Goal: Task Accomplishment & Management: Manage account settings

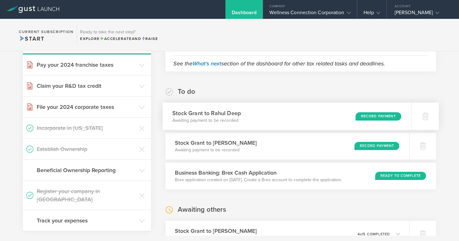
scroll to position [77, 0]
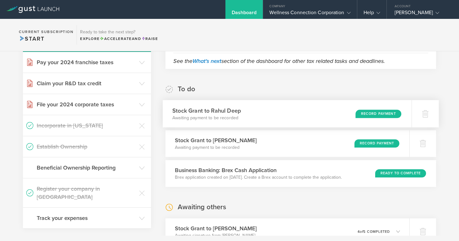
click at [381, 115] on div "Record Payment" at bounding box center [379, 113] width 46 height 8
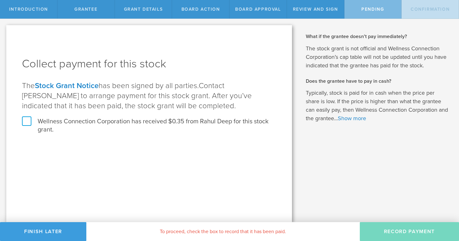
click at [25, 120] on label "Wellness Connection Corporation has received $0.35 from Rahul Deep for this sto…" at bounding box center [149, 125] width 254 height 16
click at [0, 0] on input "Wellness Connection Corporation has received $0.35 from Rahul Deep for this sto…" at bounding box center [0, 0] width 0 height 0
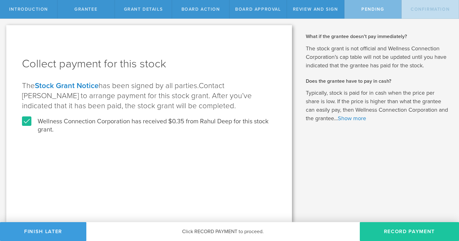
click at [399, 230] on button "Record Payment" at bounding box center [409, 231] width 99 height 19
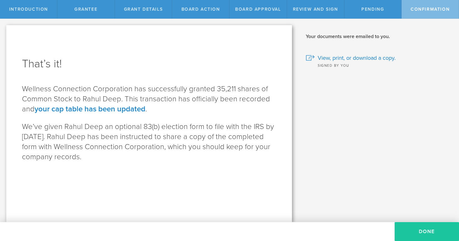
click at [430, 228] on button "Done" at bounding box center [427, 231] width 64 height 19
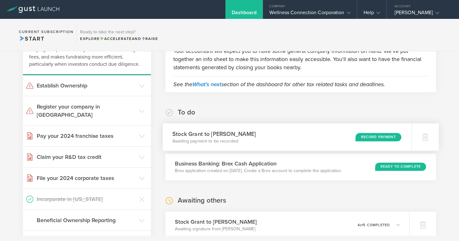
scroll to position [57, 0]
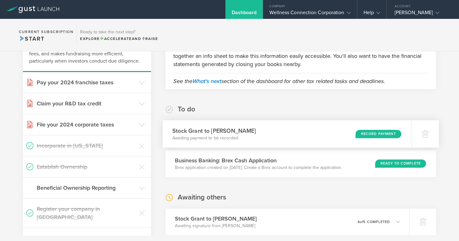
click at [368, 133] on div "Record Payment" at bounding box center [379, 133] width 46 height 8
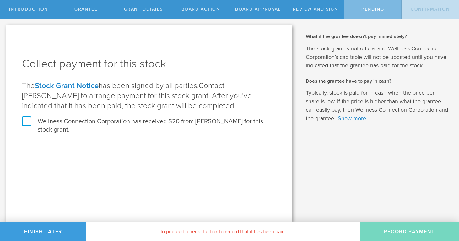
drag, startPoint x: 27, startPoint y: 120, endPoint x: 68, endPoint y: 121, distance: 41.8
click at [28, 120] on label "Wellness Connection Corporation has received $20 from Vivek Goel for this stock…" at bounding box center [149, 125] width 254 height 16
click at [0, 0] on input "Wellness Connection Corporation has received $20 from Vivek Goel for this stock…" at bounding box center [0, 0] width 0 height 0
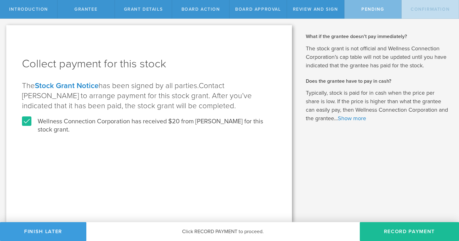
drag, startPoint x: 394, startPoint y: 228, endPoint x: 307, endPoint y: 198, distance: 91.7
click at [394, 228] on button "Record Payment" at bounding box center [409, 231] width 99 height 19
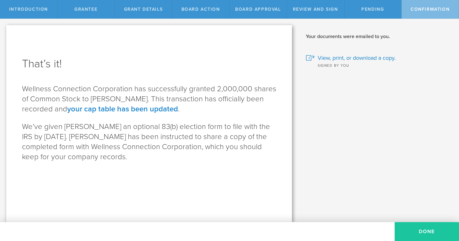
click at [425, 234] on button "Done" at bounding box center [427, 231] width 64 height 19
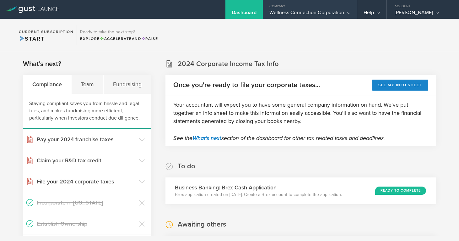
click at [279, 13] on div "Wellness Connection Corporation" at bounding box center [309, 13] width 81 height 9
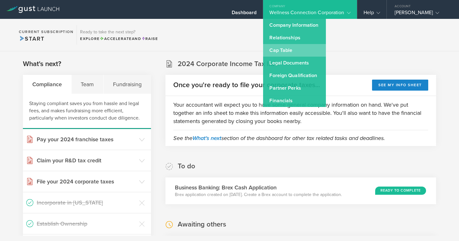
click at [282, 49] on link "Cap Table" at bounding box center [294, 50] width 63 height 13
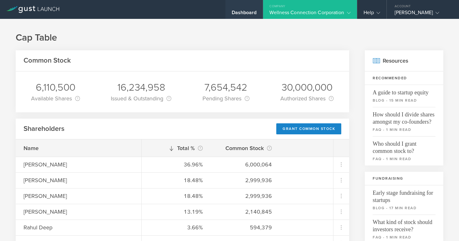
click at [250, 15] on div "Dashboard" at bounding box center [244, 13] width 25 height 9
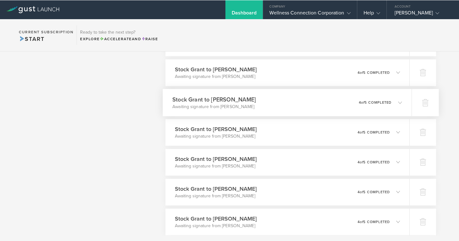
scroll to position [514, 0]
